Goal: Register for event/course

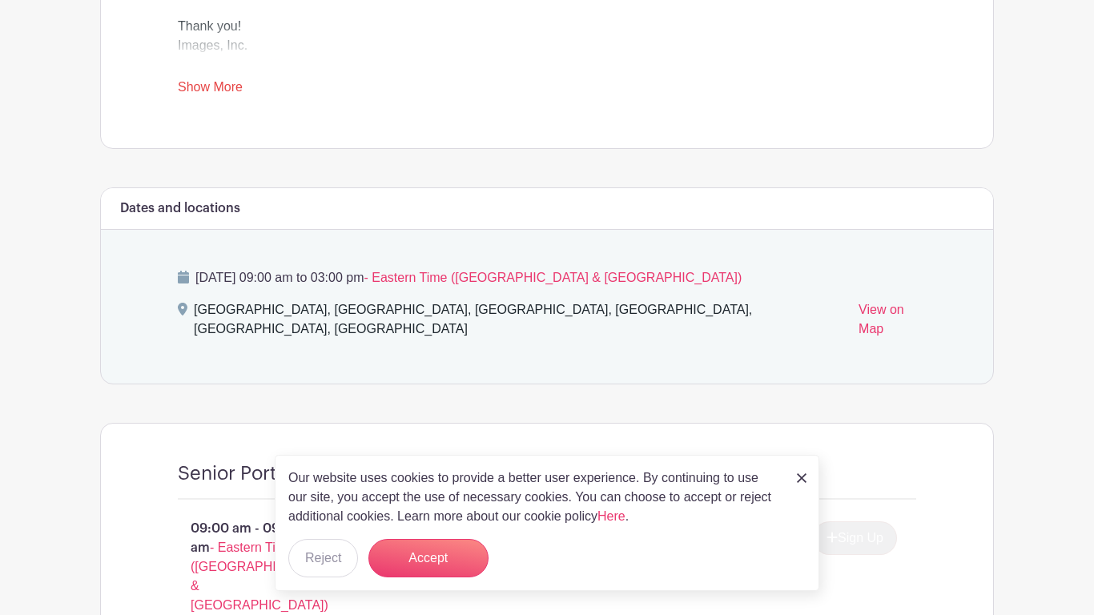
scroll to position [758, 0]
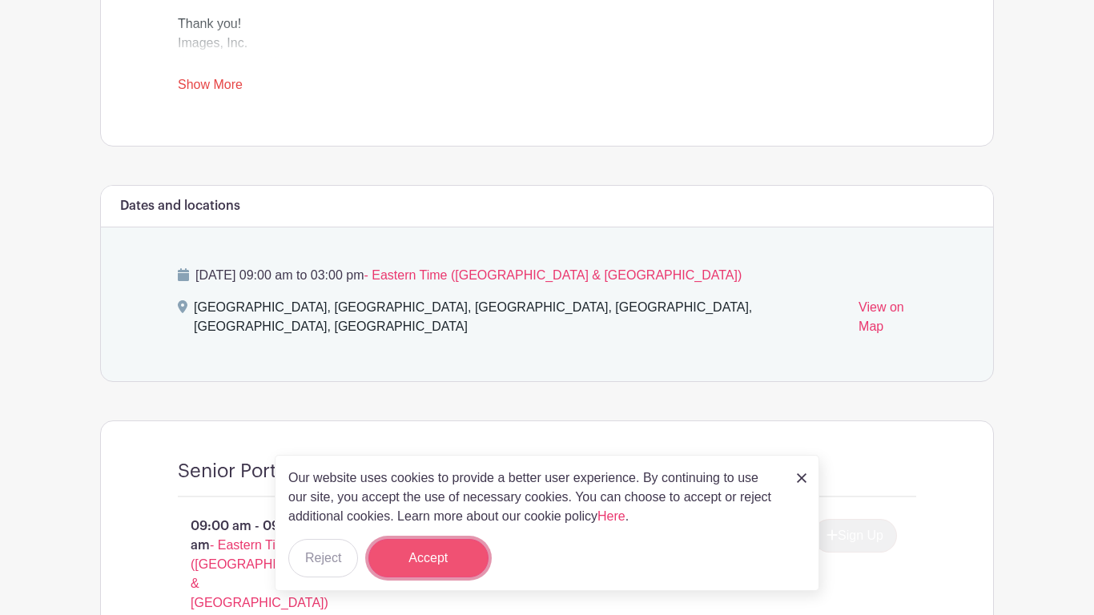
click at [437, 556] on button "Accept" at bounding box center [428, 558] width 120 height 38
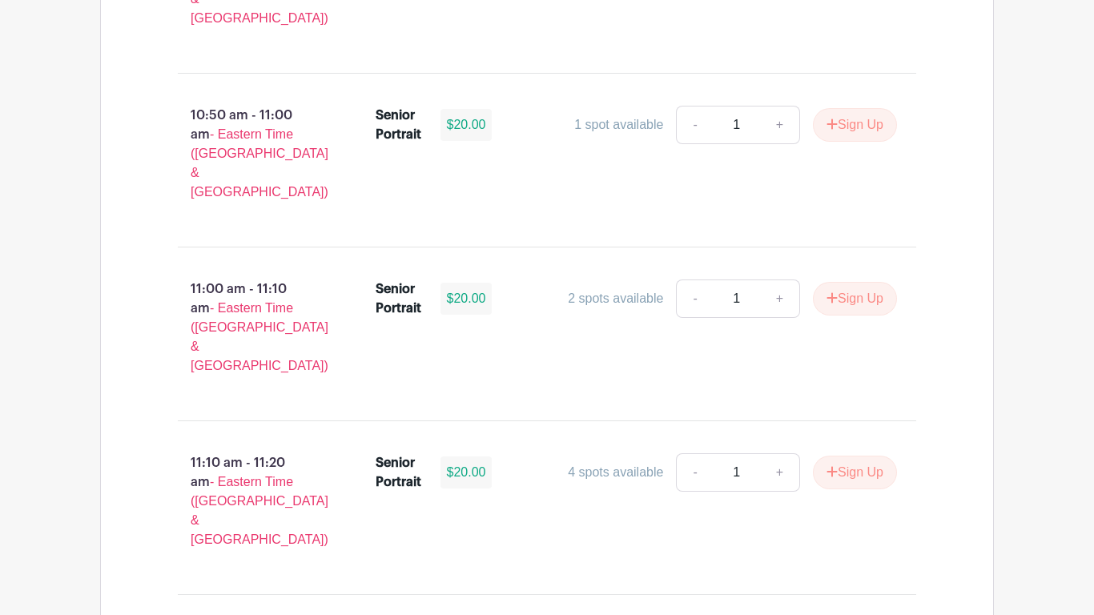
scroll to position [3080, 0]
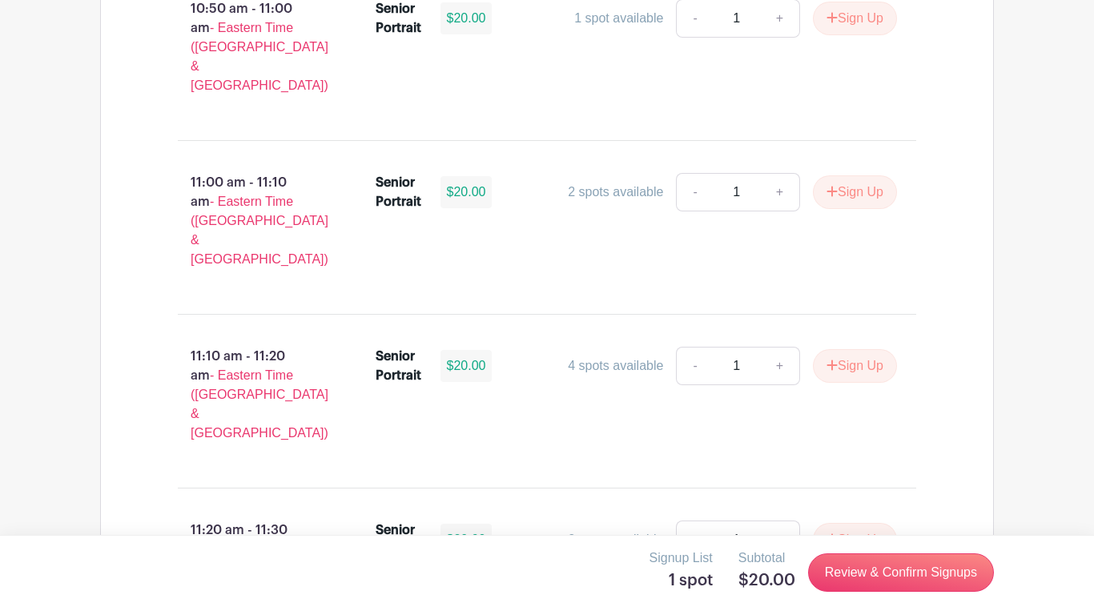
scroll to position [3185, 0]
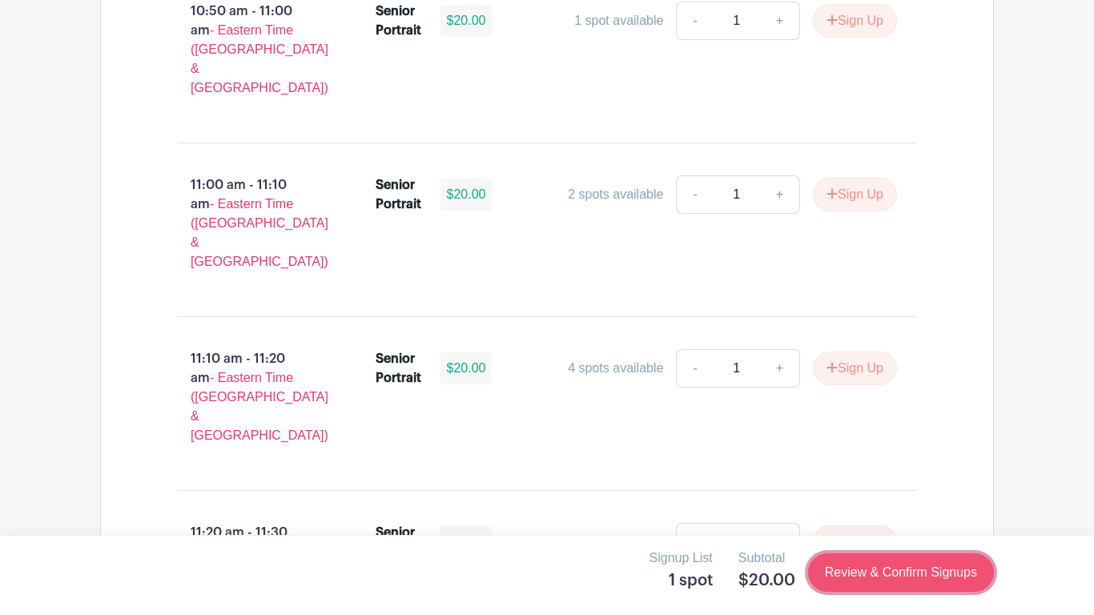
click at [877, 574] on link "Review & Confirm Signups" at bounding box center [901, 572] width 186 height 38
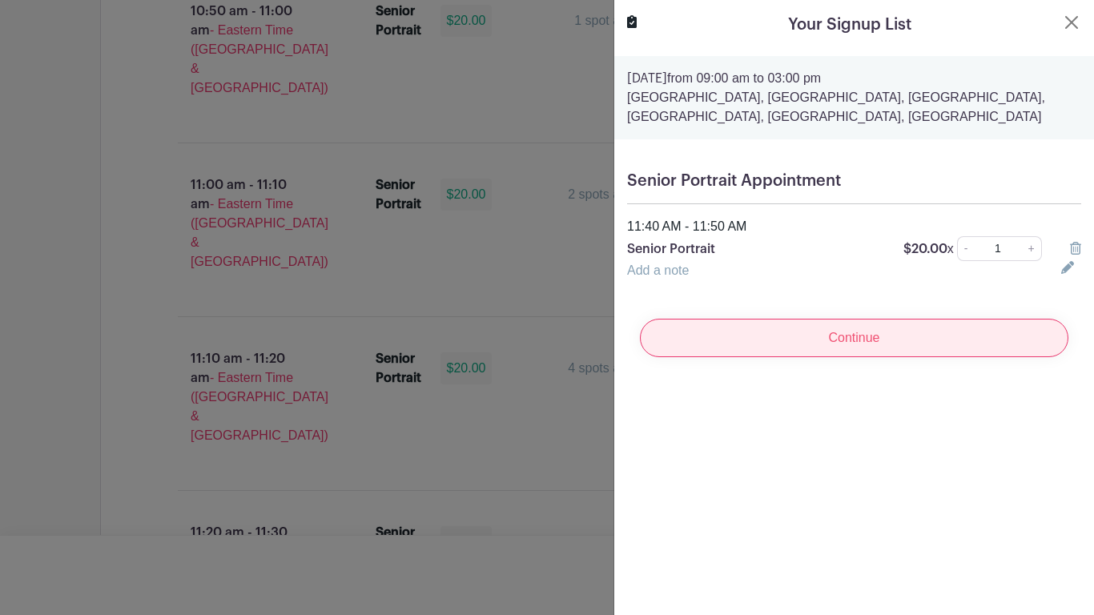
click at [657, 345] on input "Continue" at bounding box center [854, 338] width 429 height 38
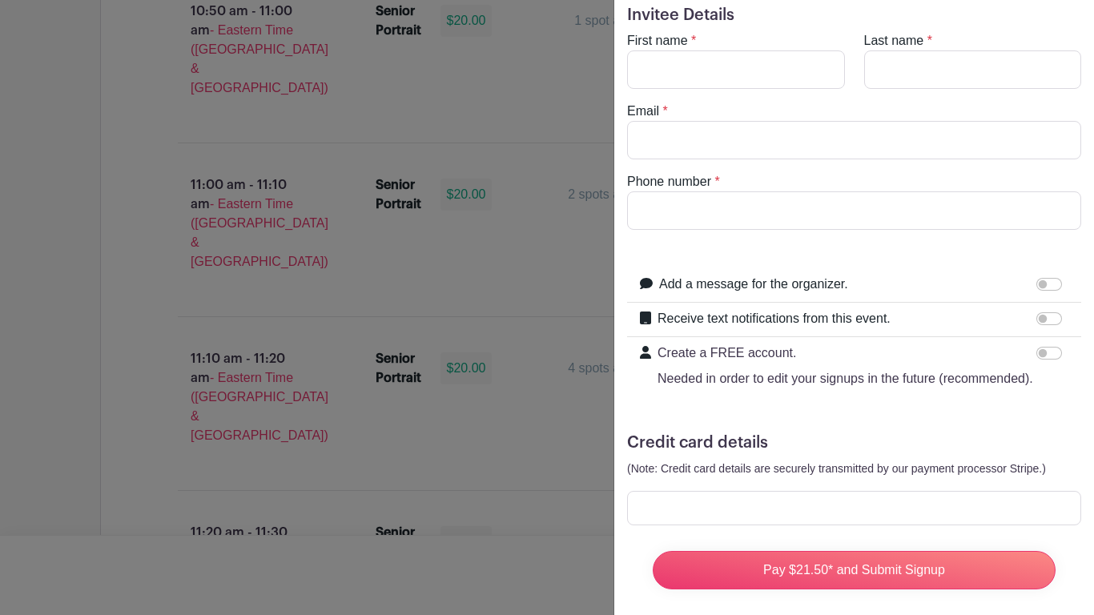
scroll to position [70, 0]
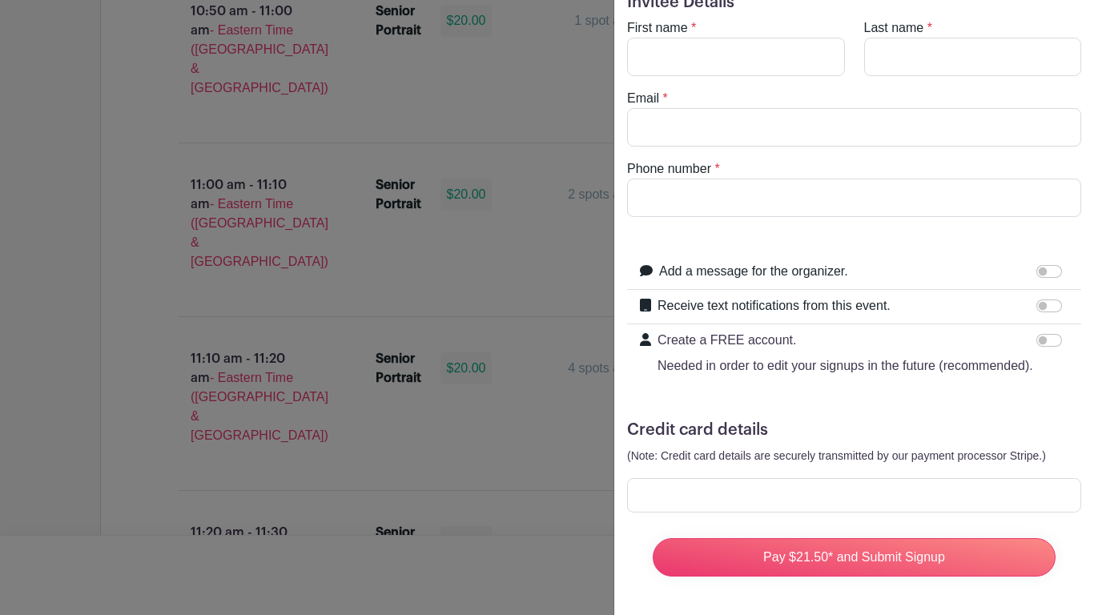
click at [855, 462] on small "(Note: Credit card details are securely transmitted by our payment processor St…" at bounding box center [836, 455] width 419 height 13
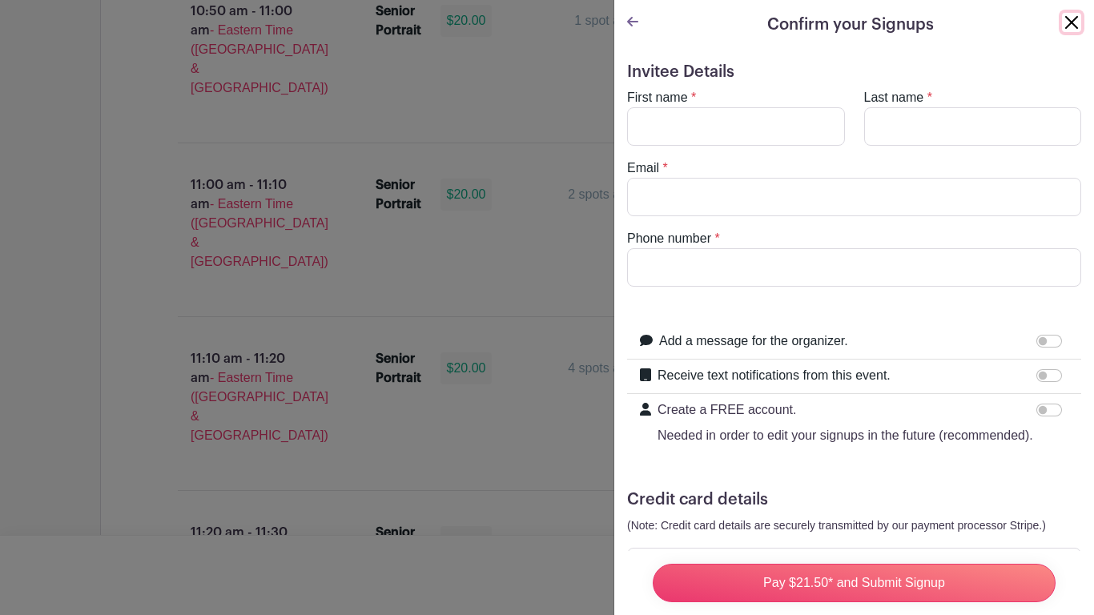
click at [1072, 22] on button "Close" at bounding box center [1071, 22] width 19 height 19
